Goal: Task Accomplishment & Management: Use online tool/utility

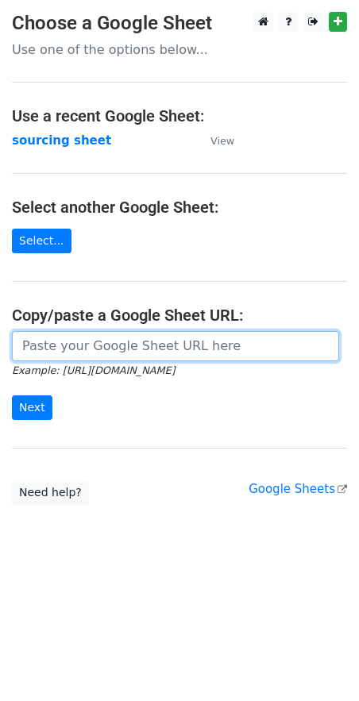
click at [83, 353] on input "url" at bounding box center [175, 346] width 327 height 30
paste input "https://docs.google.com/spreadsheets/d/1wD6lSmvFvXxRHy8XL6iER5cI7pKzGo_S9Nh0RVd…"
type input "https://docs.google.com/spreadsheets/d/1wD6lSmvFvXxRHy8XL6iER5cI7pKzGo_S9Nh0RVd…"
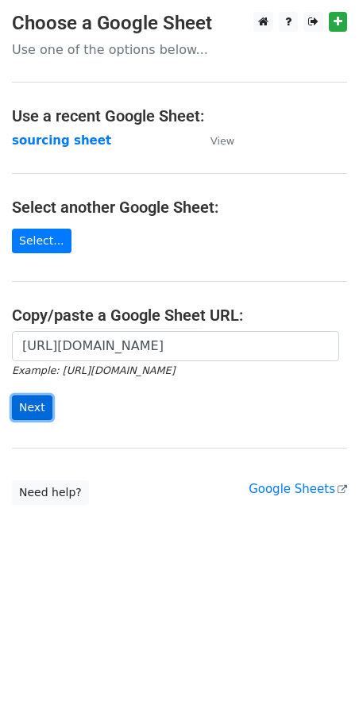
click at [30, 405] on input "Next" at bounding box center [32, 407] width 40 height 25
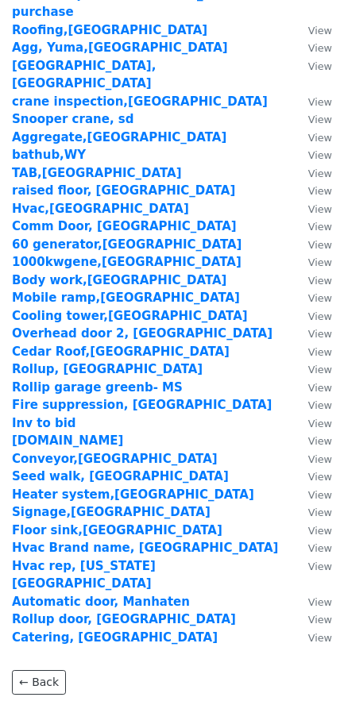
scroll to position [1689, 0]
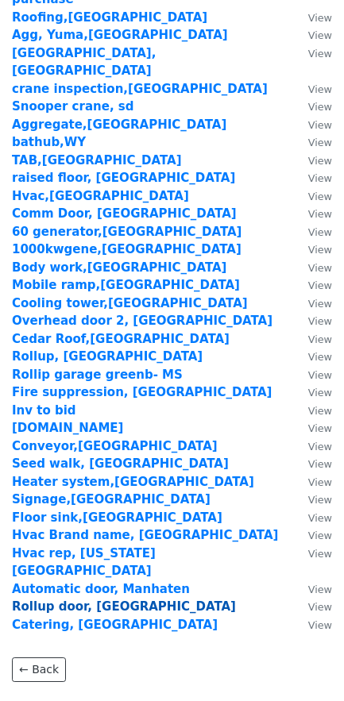
click at [55, 599] on strong "Rollup door, NV" at bounding box center [124, 606] width 224 height 14
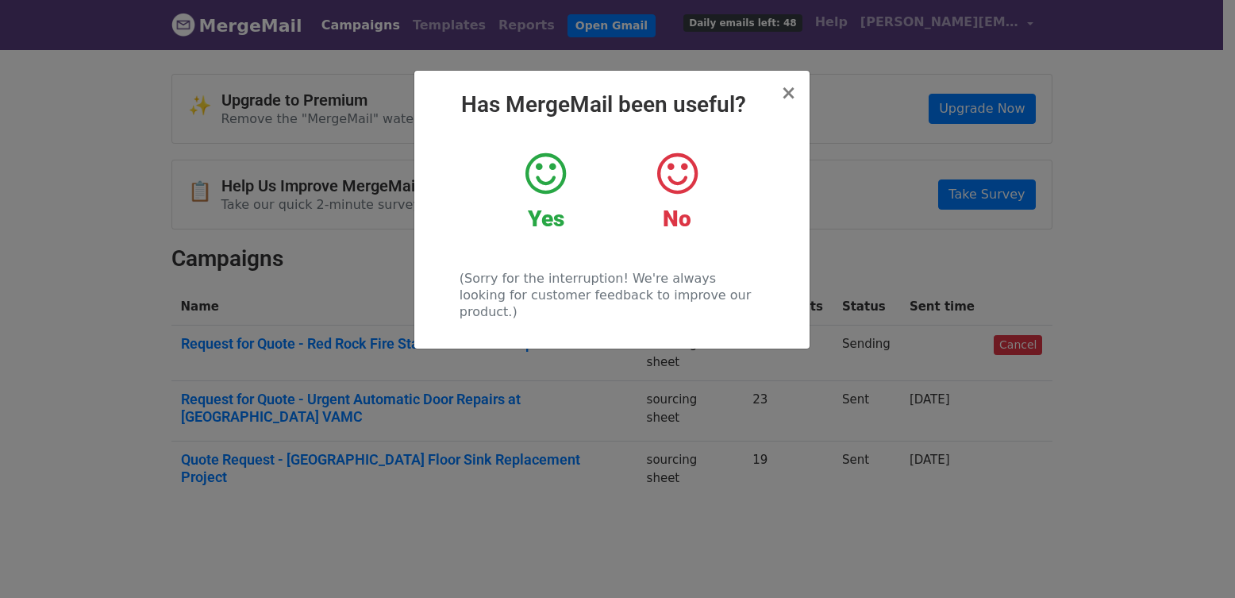
click at [781, 94] on h2 "Has MergeMail been useful?" at bounding box center [612, 104] width 370 height 27
click at [784, 90] on span "×" at bounding box center [788, 93] width 16 height 22
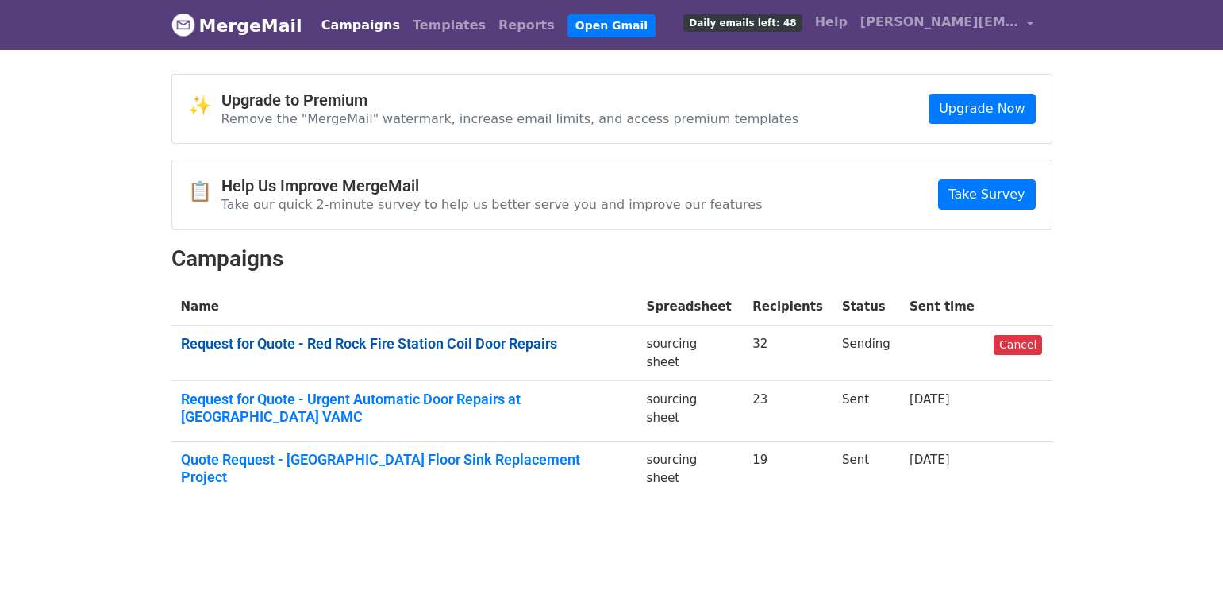
click at [425, 351] on link "Request for Quote - Red Rock Fire Station Coil Door Repairs" at bounding box center [404, 343] width 447 height 17
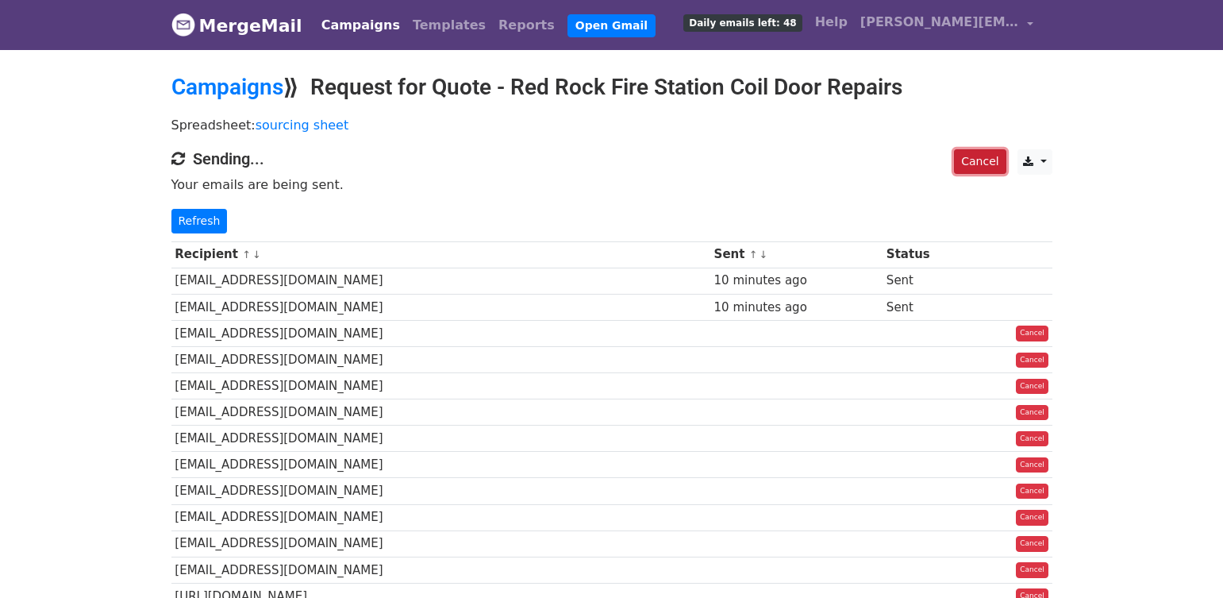
click at [976, 160] on link "Cancel" at bounding box center [980, 161] width 52 height 25
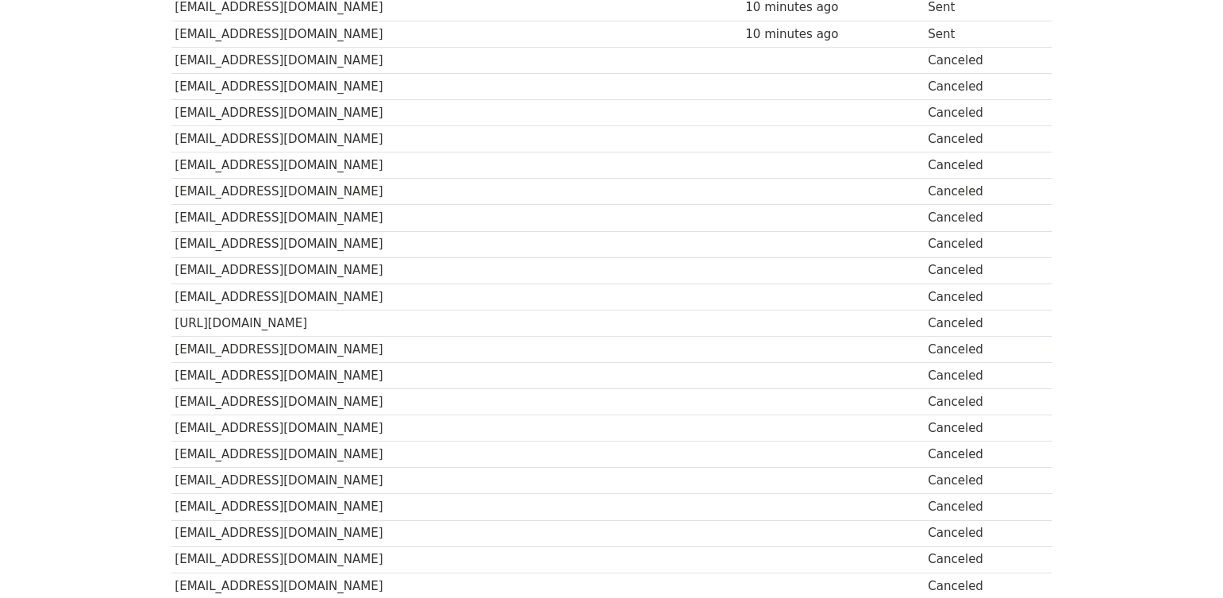
scroll to position [318, 0]
click at [295, 292] on td "https://overheaddoorlv.com" at bounding box center [456, 295] width 571 height 26
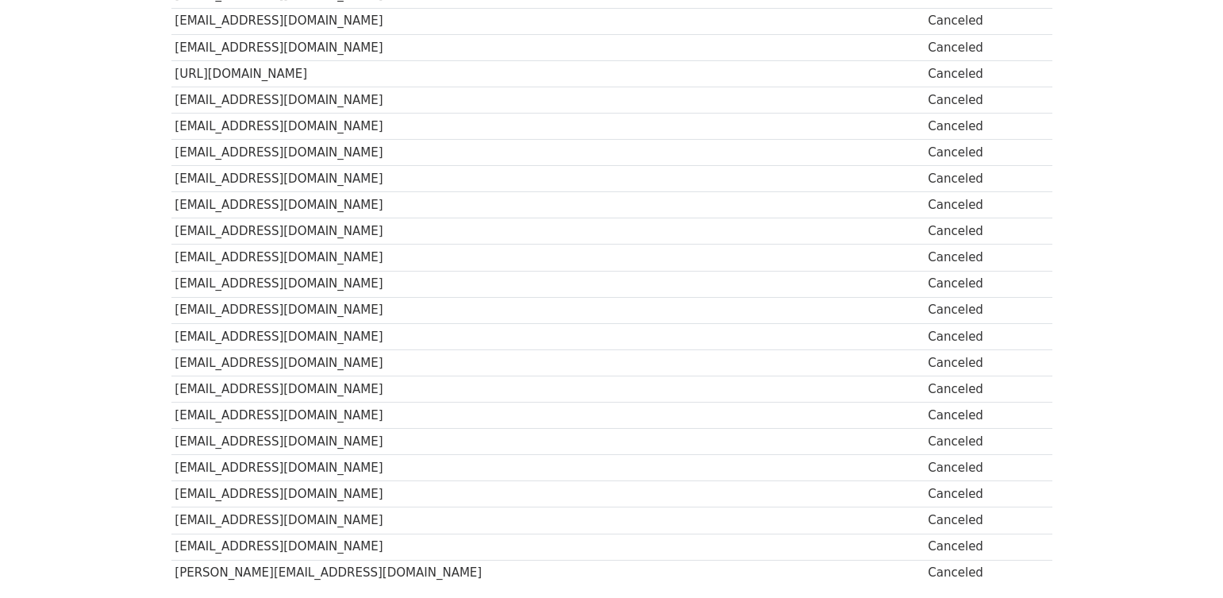
scroll to position [397, 0]
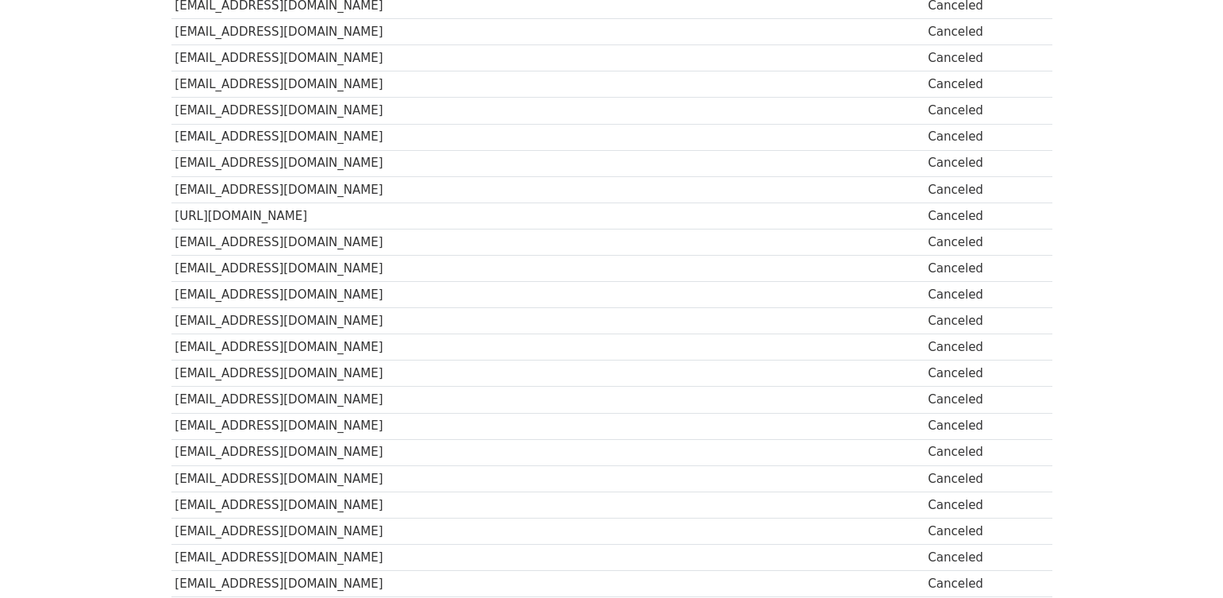
click at [1133, 204] on body "MergeMail Campaigns Templates Reports Open Gmail Daily emails left: 48 Help yas…" at bounding box center [611, 203] width 1223 height 1201
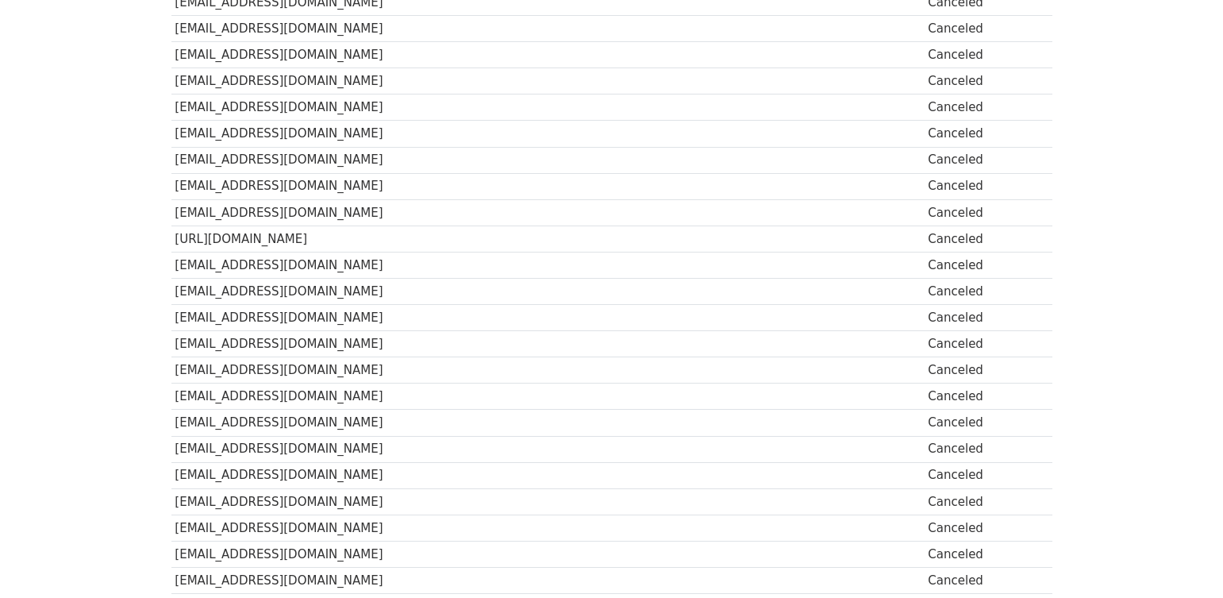
scroll to position [0, 0]
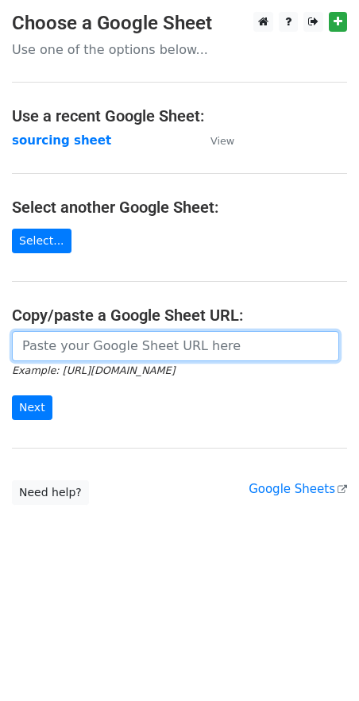
click at [120, 351] on input "url" at bounding box center [175, 346] width 327 height 30
paste input "https://docs.google.com/spreadsheets/d/1wD6lSmvFvXxRHy8XL6iER5cI7pKzGo_S9Nh0RVd…"
type input "https://docs.google.com/spreadsheets/d/1wD6lSmvFvXxRHy8XL6iER5cI7pKzGo_S9Nh0RVd…"
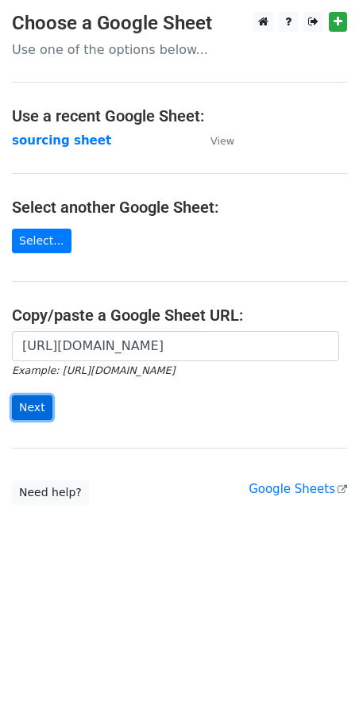
scroll to position [0, 0]
click at [37, 406] on input "Next" at bounding box center [32, 407] width 40 height 25
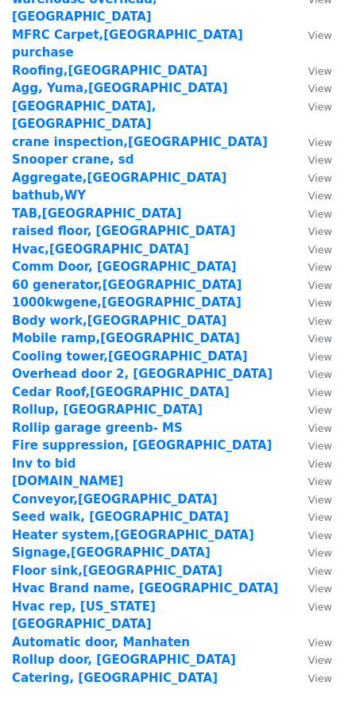
scroll to position [1689, 0]
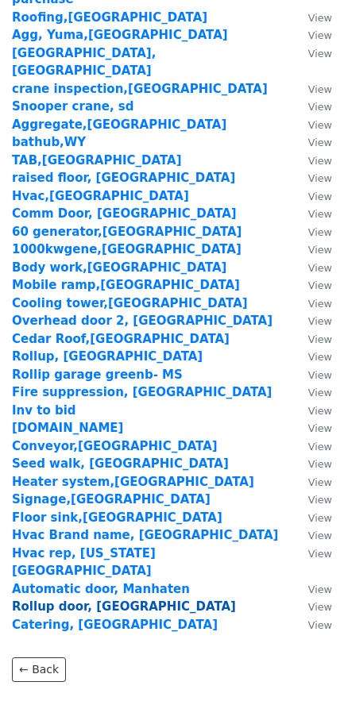
click at [32, 599] on strong "Rollup door, NV" at bounding box center [124, 606] width 224 height 14
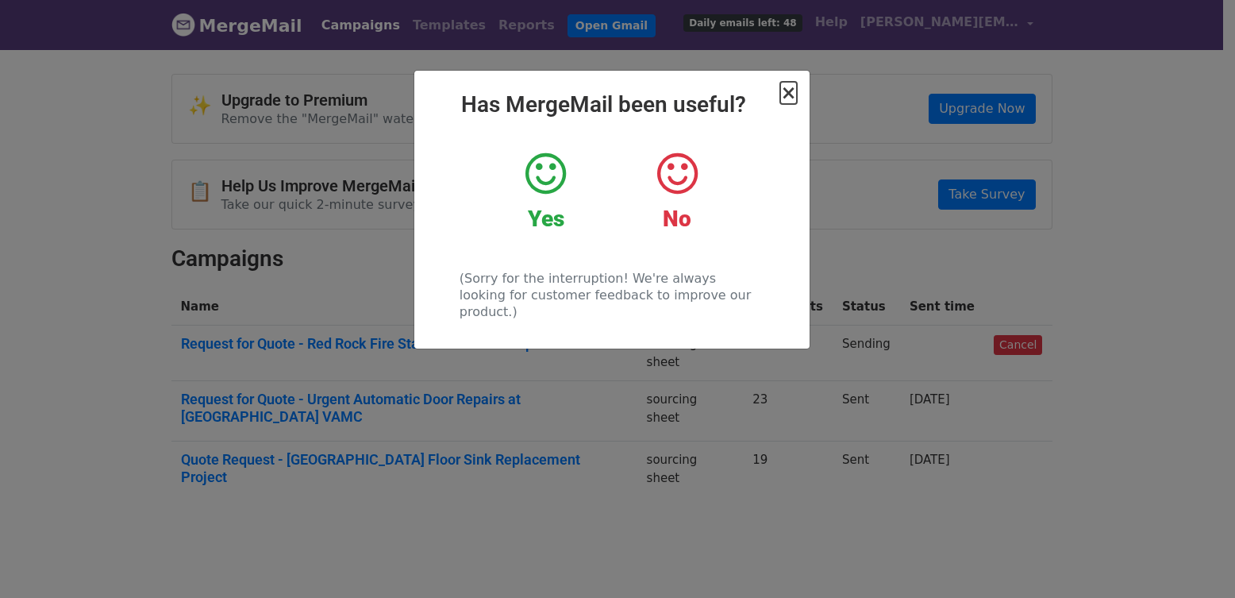
click at [790, 88] on span "×" at bounding box center [788, 93] width 16 height 22
